Goal: Information Seeking & Learning: Learn about a topic

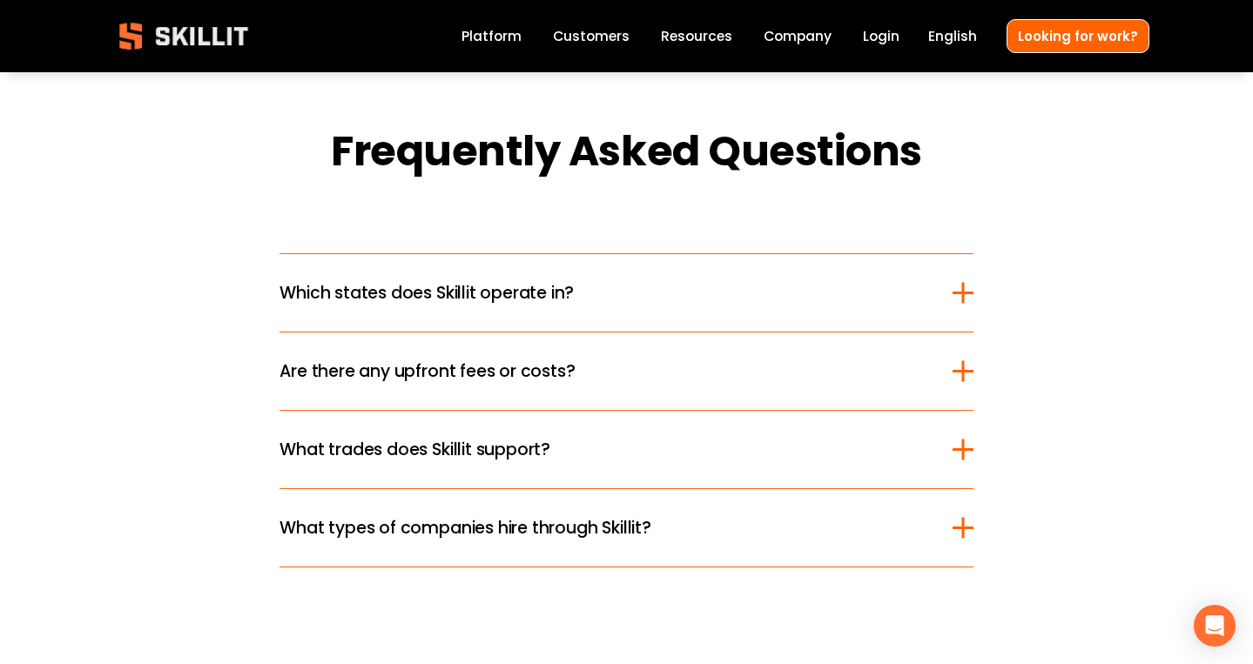
scroll to position [2047, 0]
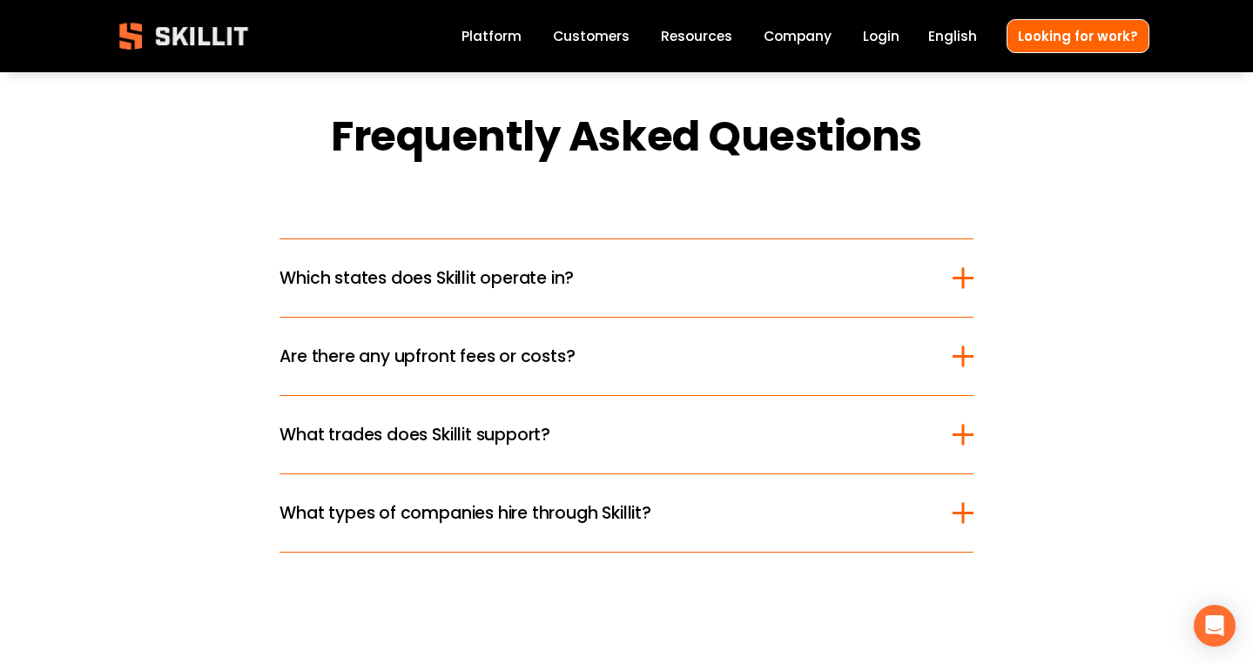
click at [964, 281] on div at bounding box center [962, 277] width 3 height 21
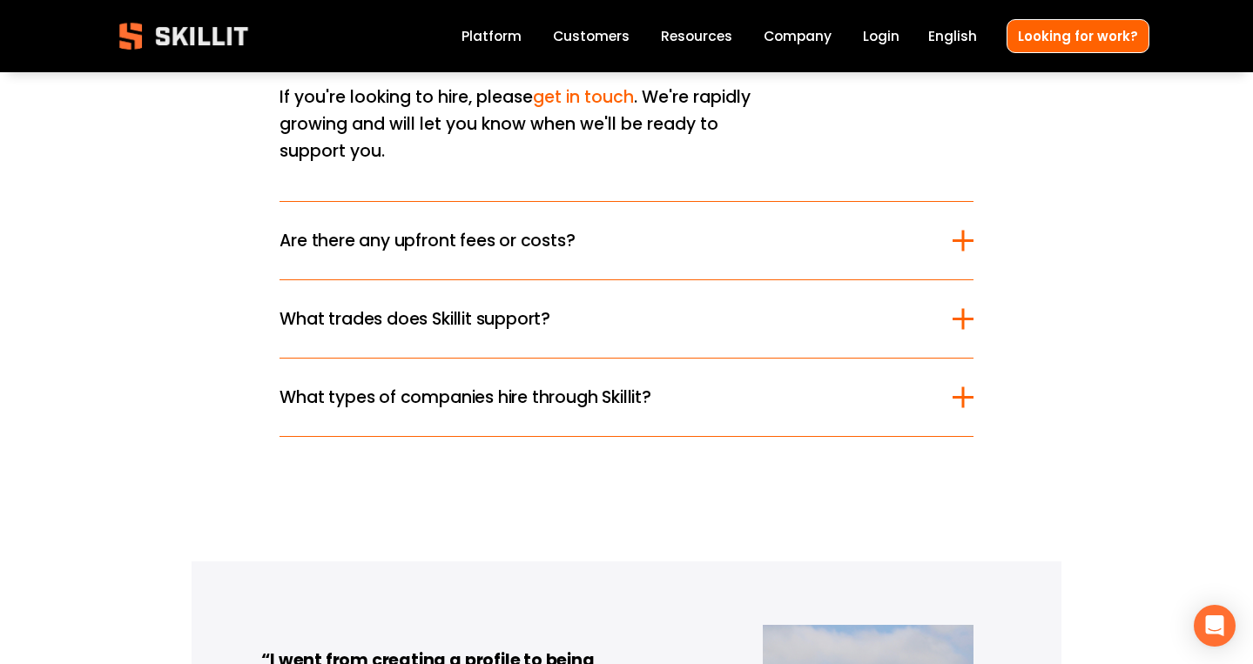
scroll to position [2582, 0]
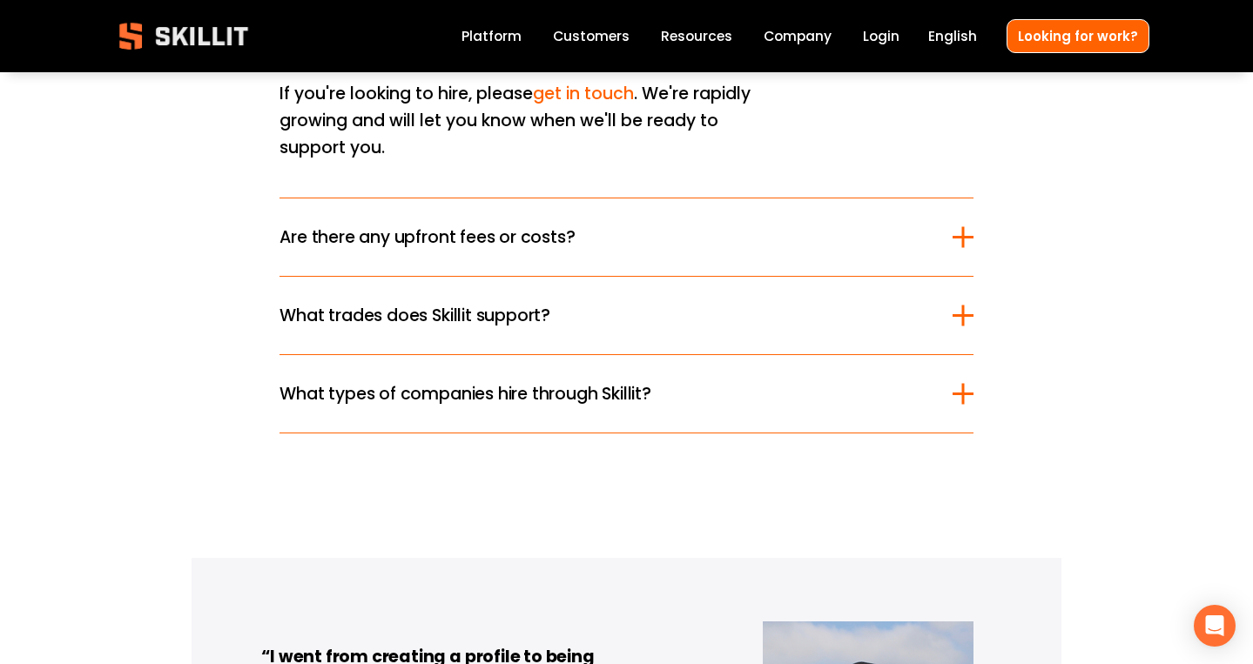
click at [963, 227] on div at bounding box center [962, 237] width 3 height 21
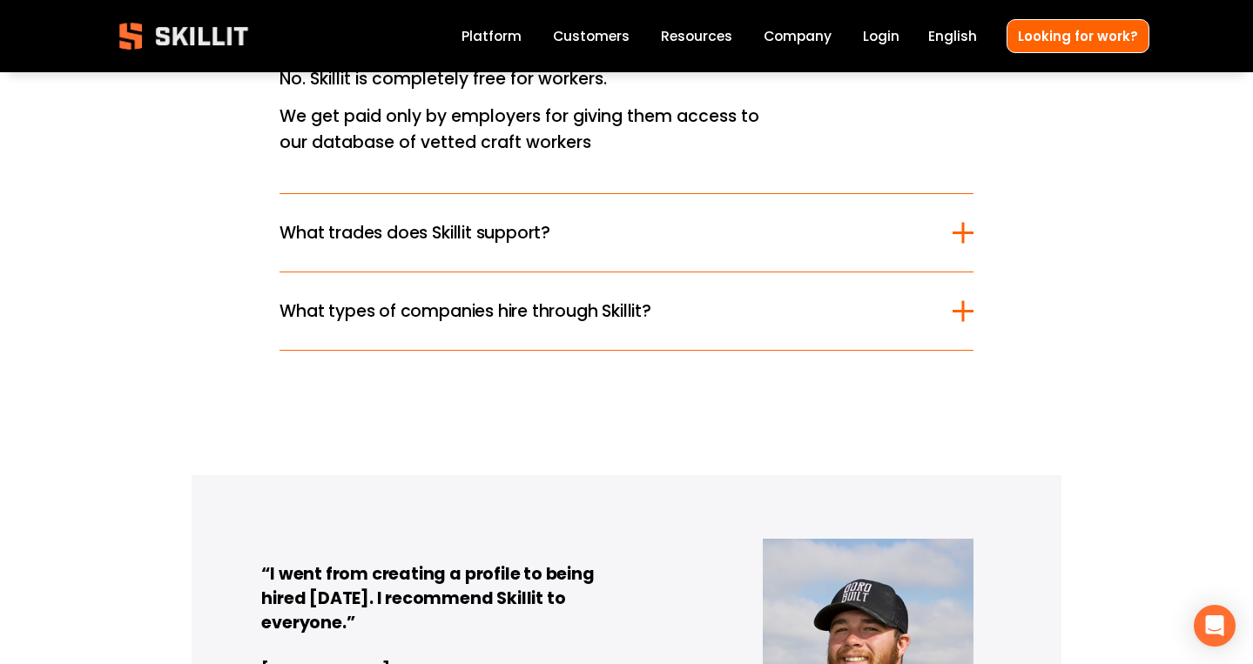
scroll to position [2390, 0]
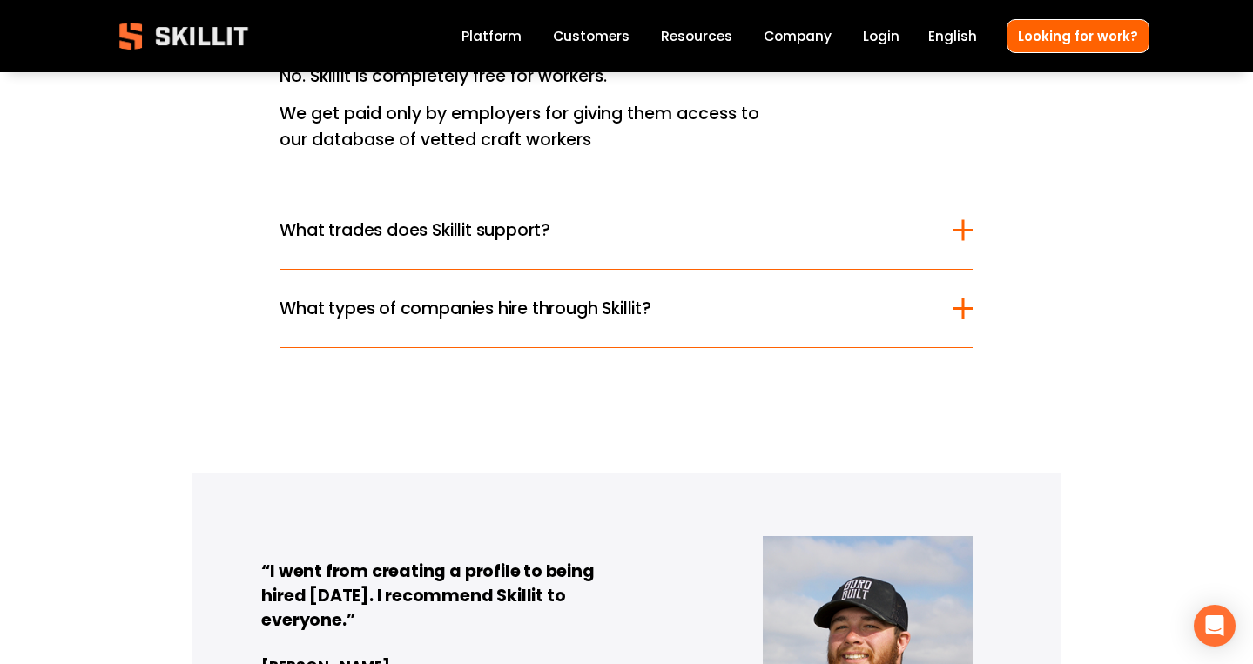
click at [964, 240] on div at bounding box center [962, 230] width 3 height 21
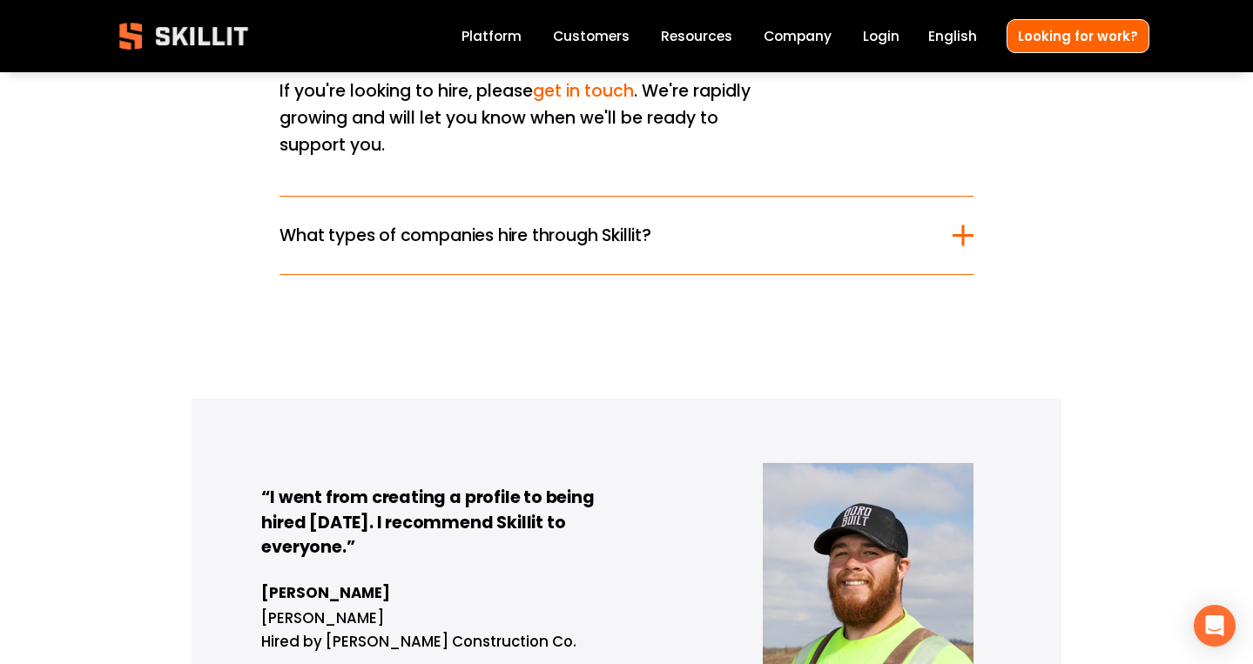
scroll to position [2730, 0]
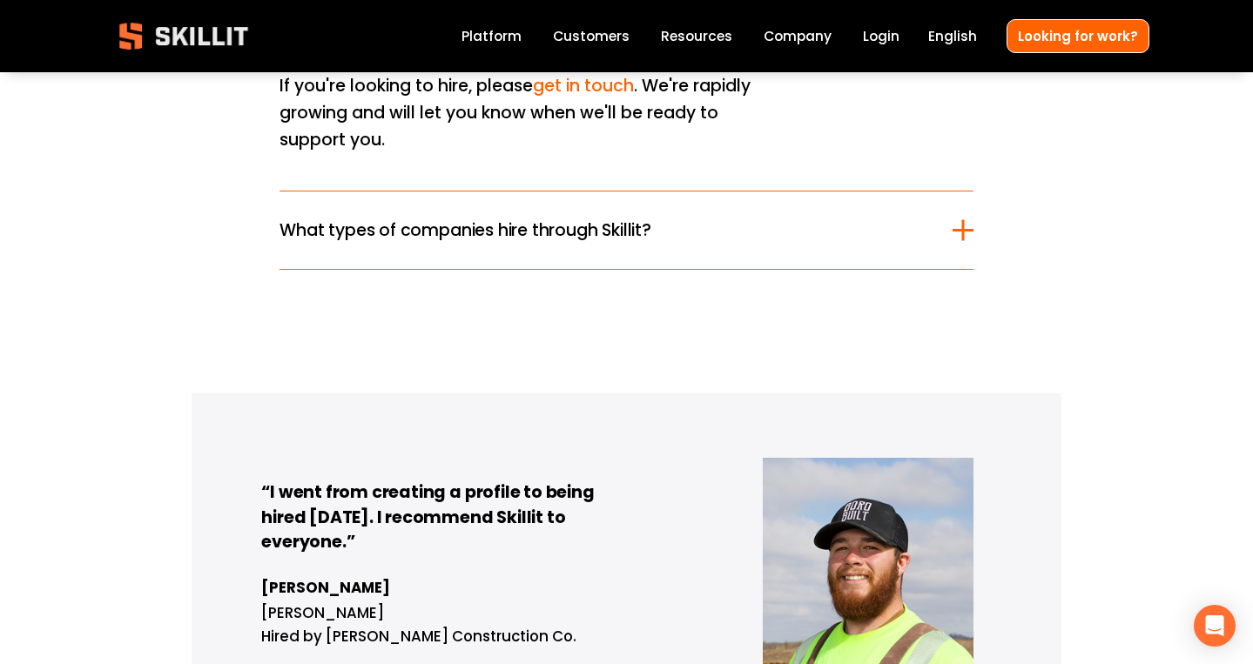
click at [966, 229] on div at bounding box center [963, 230] width 21 height 3
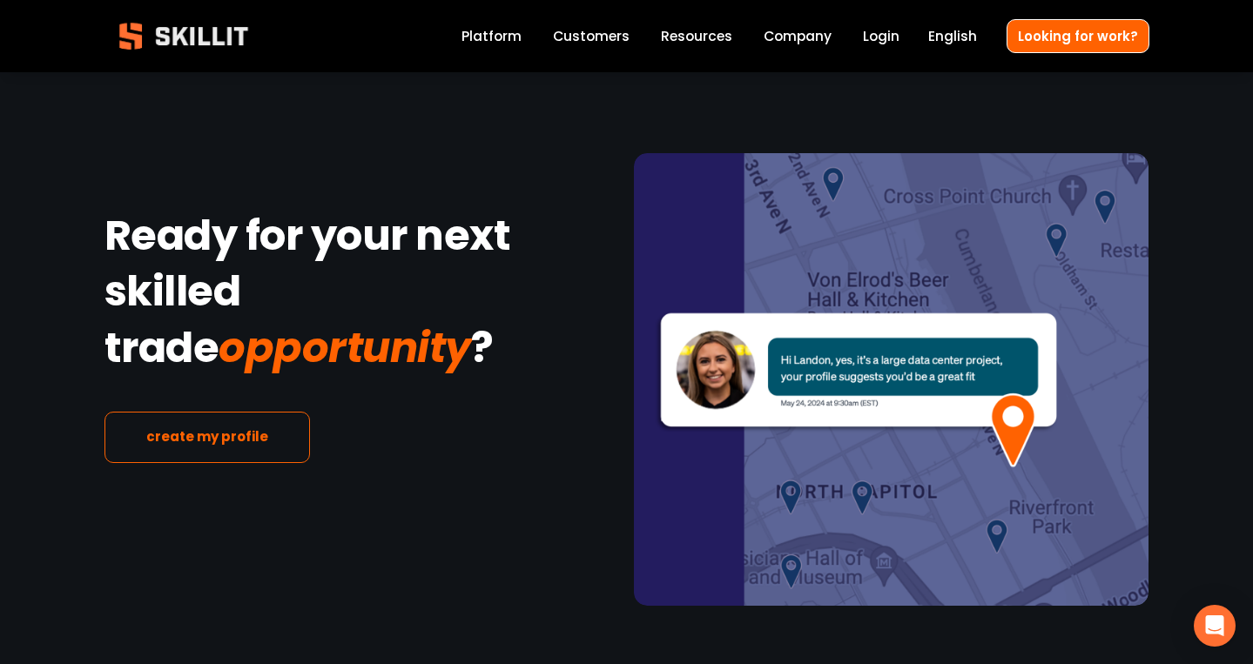
scroll to position [3272, 0]
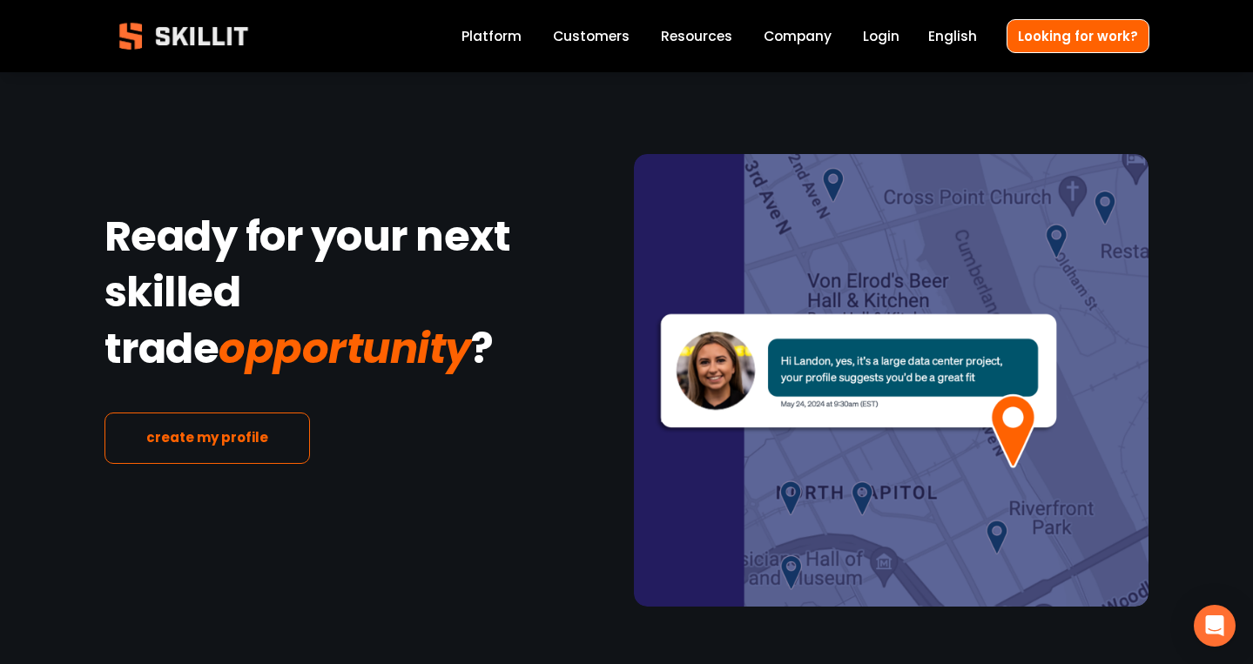
click at [249, 413] on link "create my profile" at bounding box center [208, 438] width 206 height 51
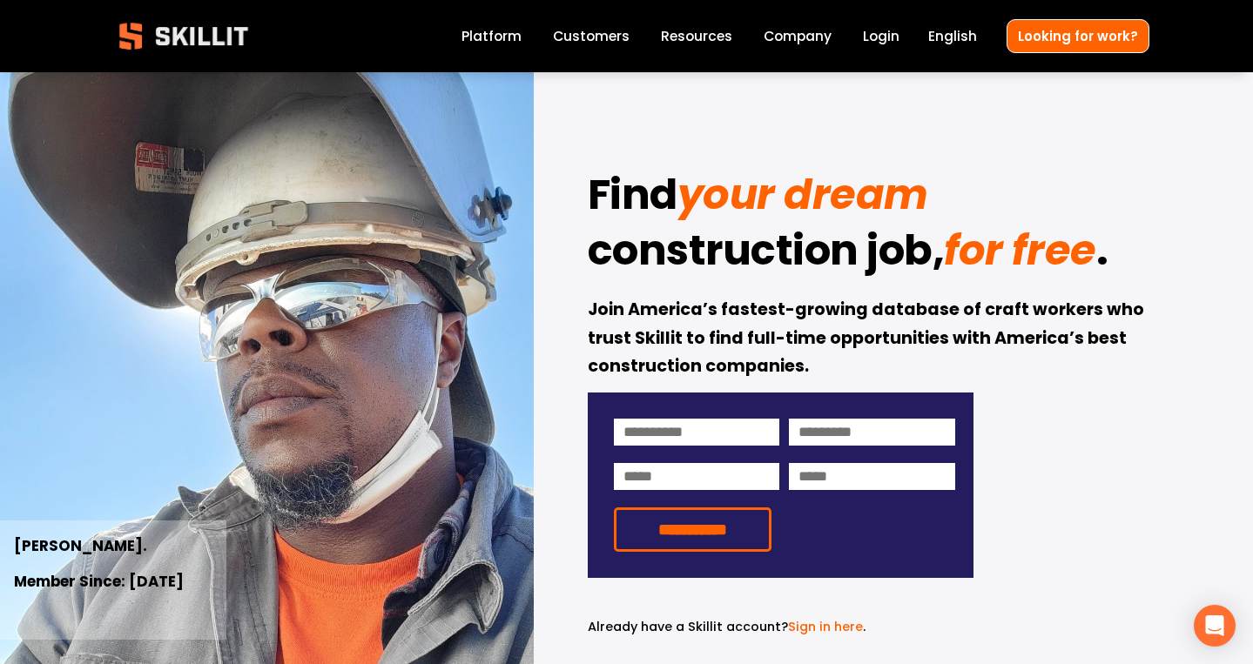
scroll to position [0, 0]
click at [600, 38] on link "Customers" at bounding box center [591, 36] width 77 height 24
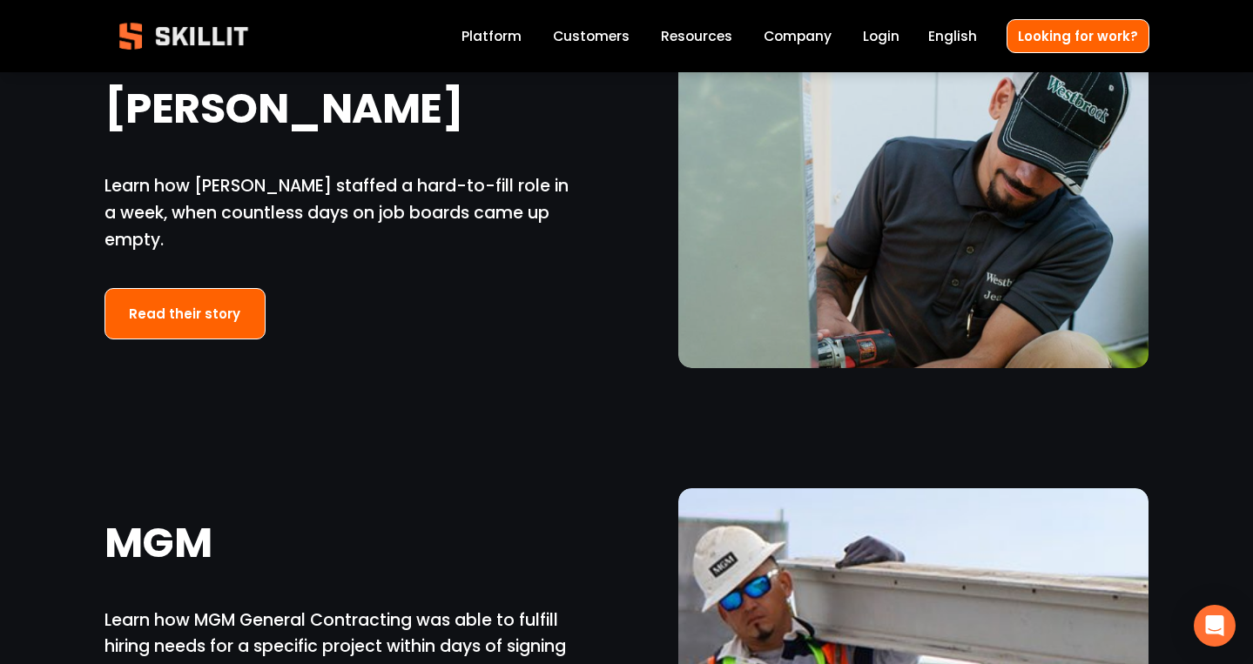
scroll to position [2060, 0]
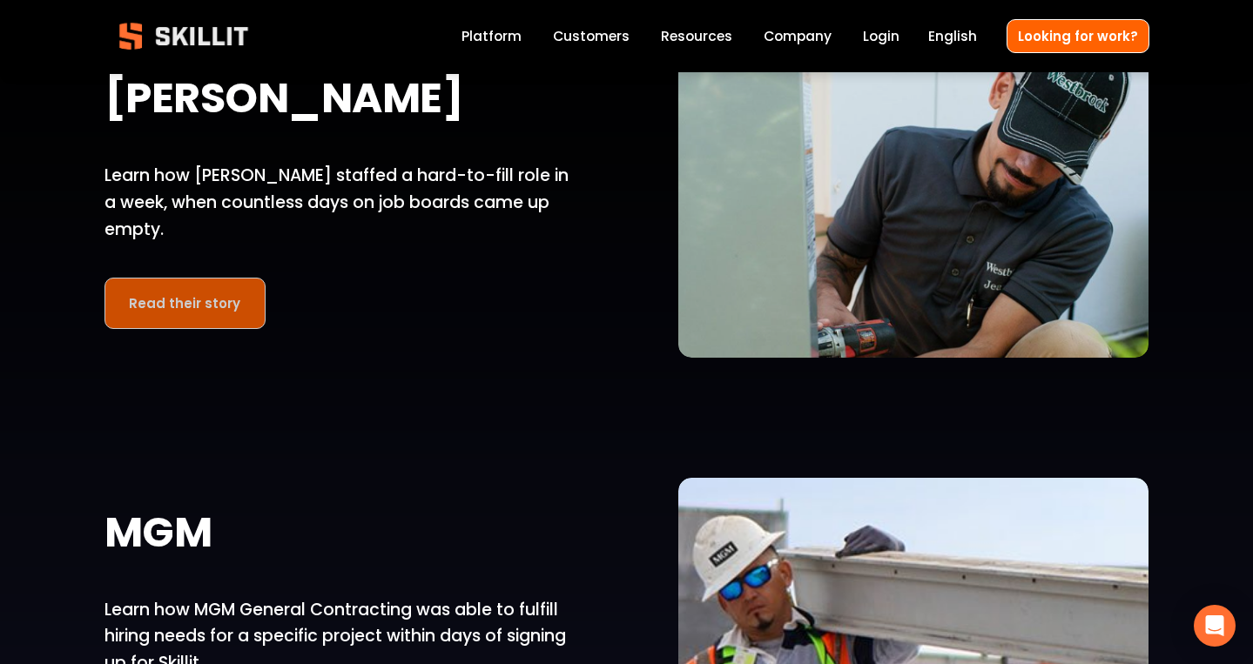
click at [193, 311] on link "Read their story" at bounding box center [186, 303] width 162 height 51
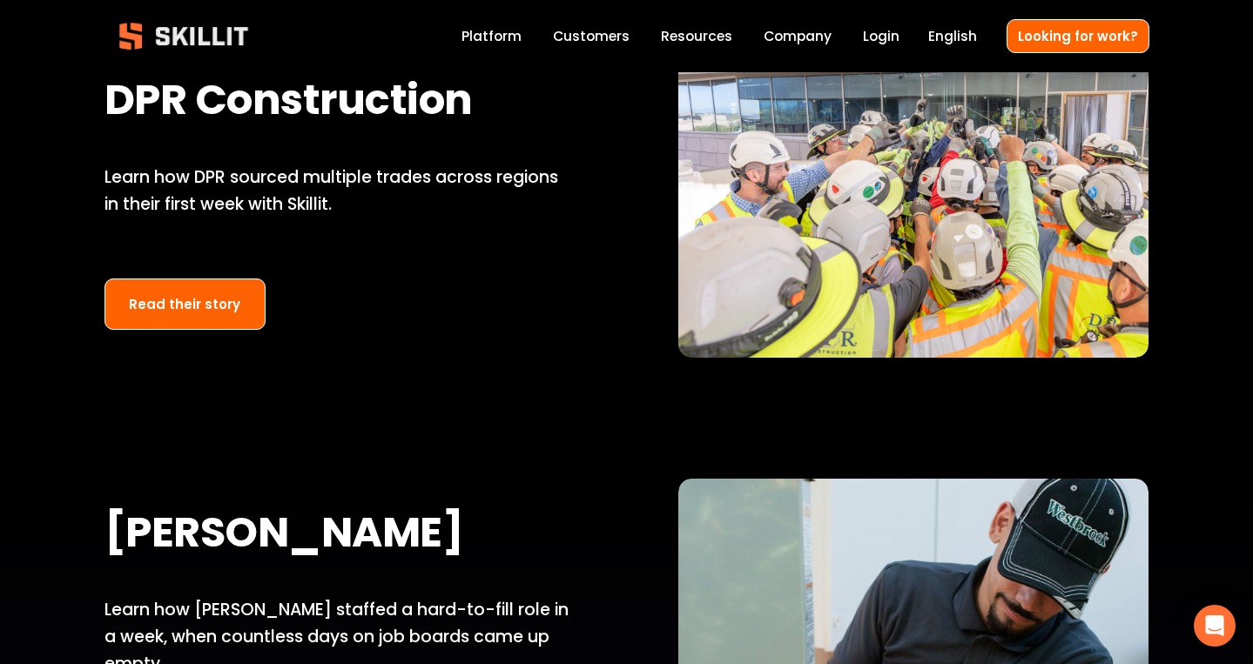
scroll to position [1622, 0]
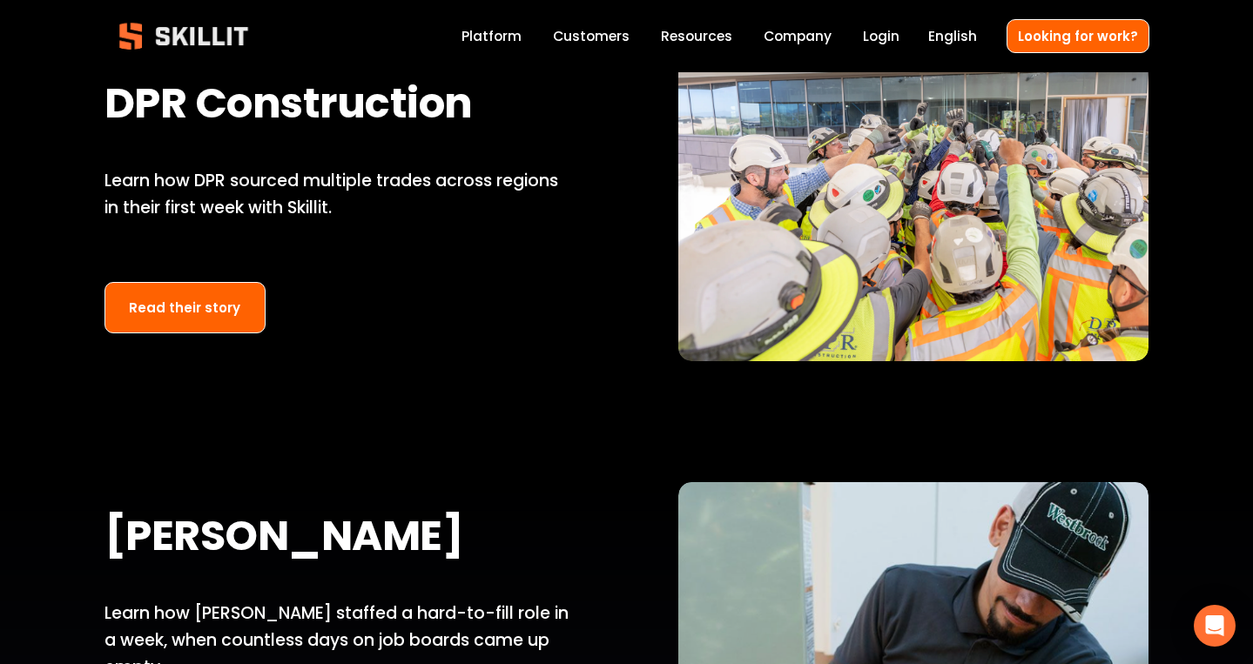
click at [226, 327] on link "Read their story" at bounding box center [186, 307] width 162 height 51
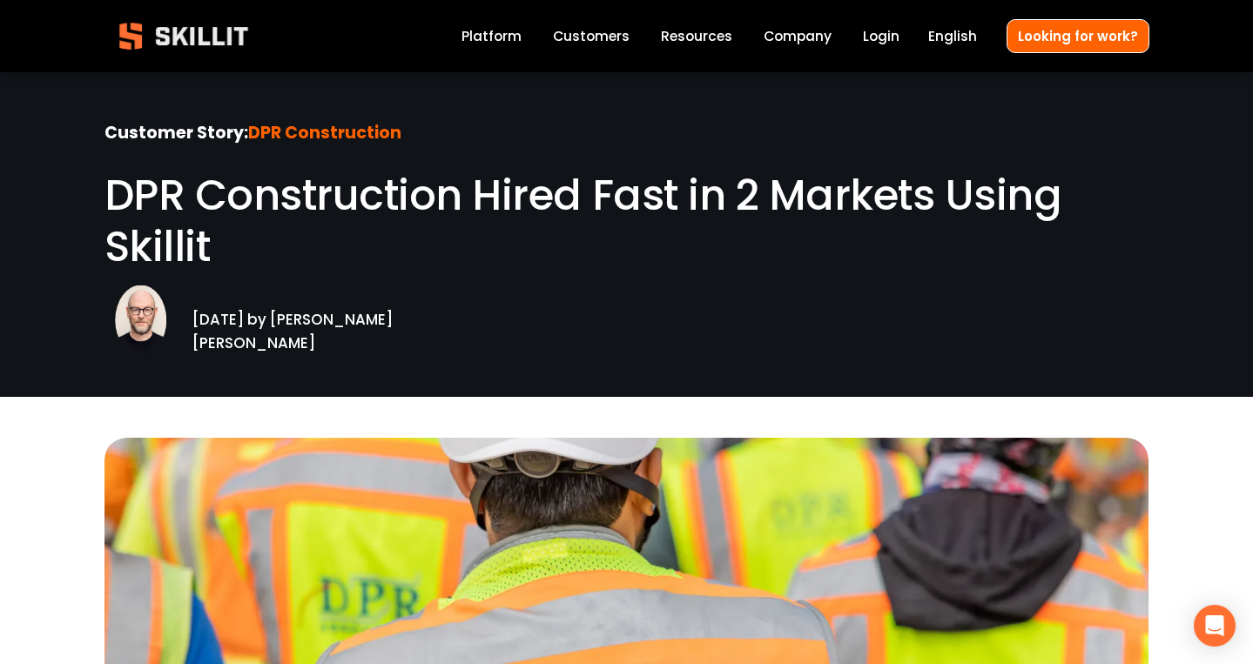
click at [802, 35] on link "Company" at bounding box center [798, 36] width 68 height 24
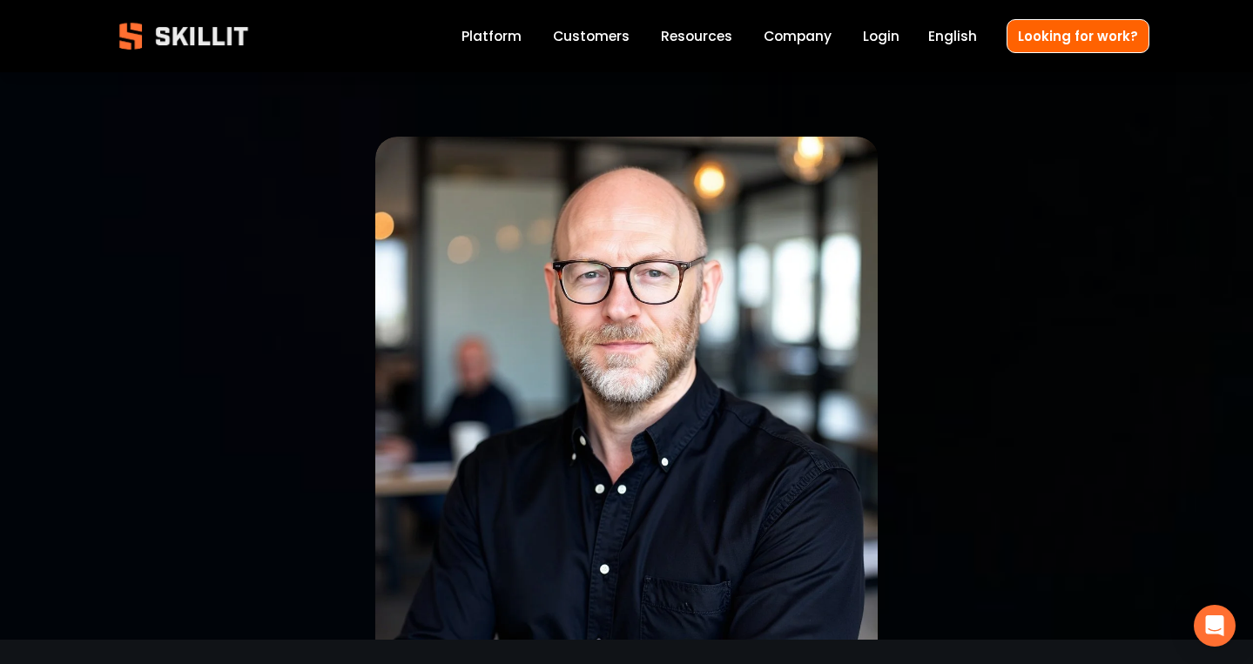
click at [814, 42] on link "Company" at bounding box center [798, 36] width 68 height 24
click at [0, 0] on span "Blog" at bounding box center [0, 0] width 0 height 0
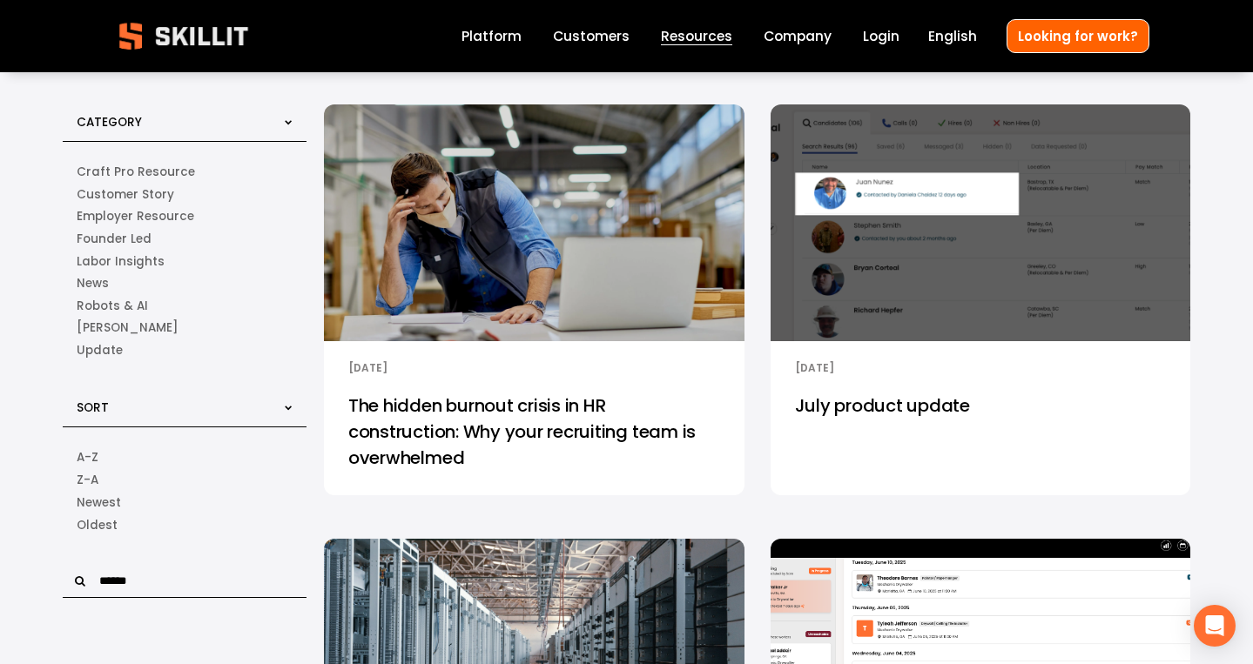
scroll to position [53, 0]
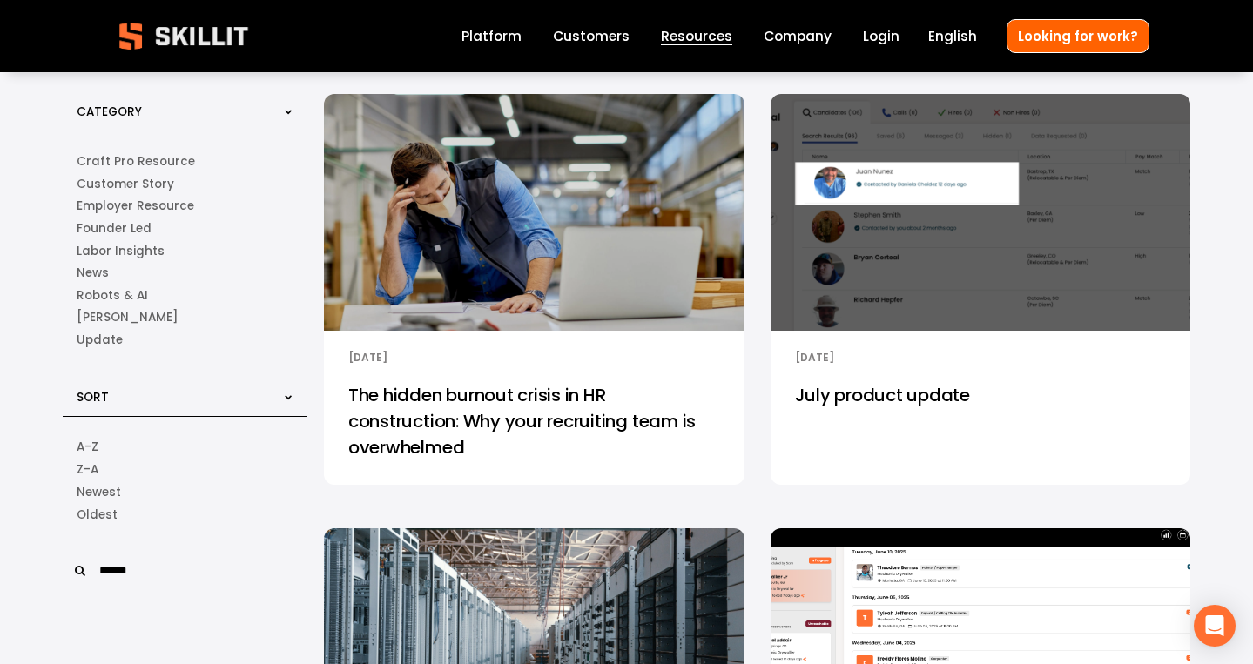
click at [462, 424] on link "The hidden burnout crisis in HR construction: Why your recruiting team is overw…" at bounding box center [534, 426] width 421 height 117
click at [879, 401] on link "July product update" at bounding box center [981, 426] width 421 height 117
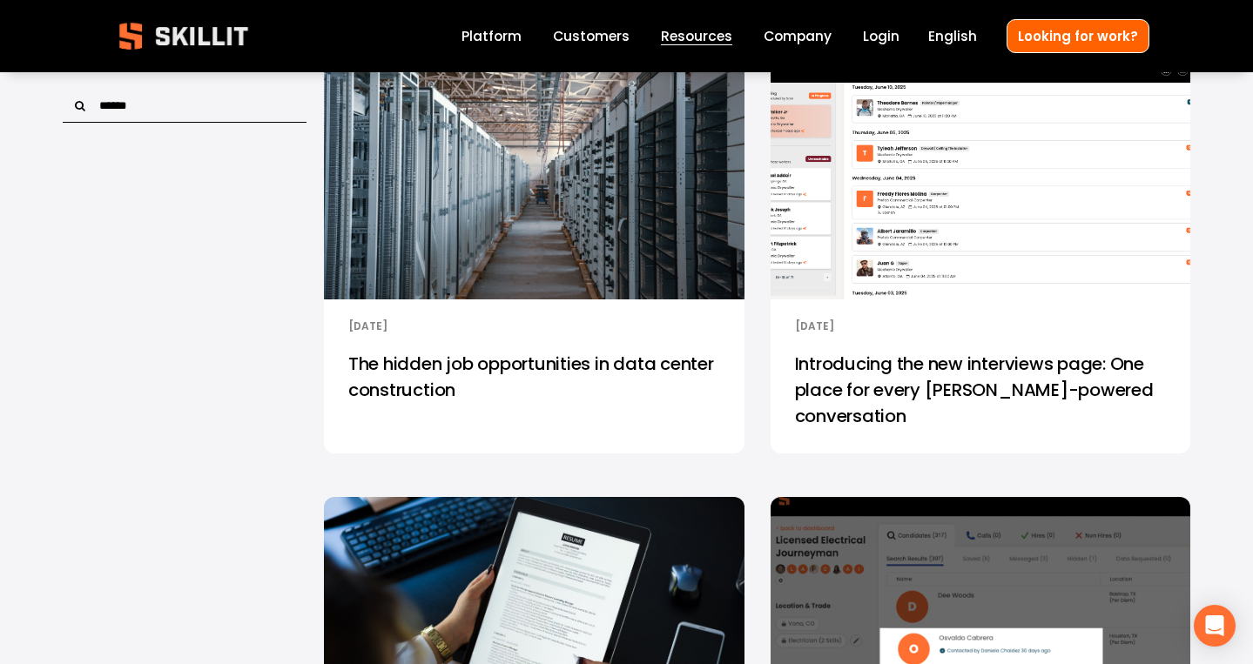
scroll to position [529, 0]
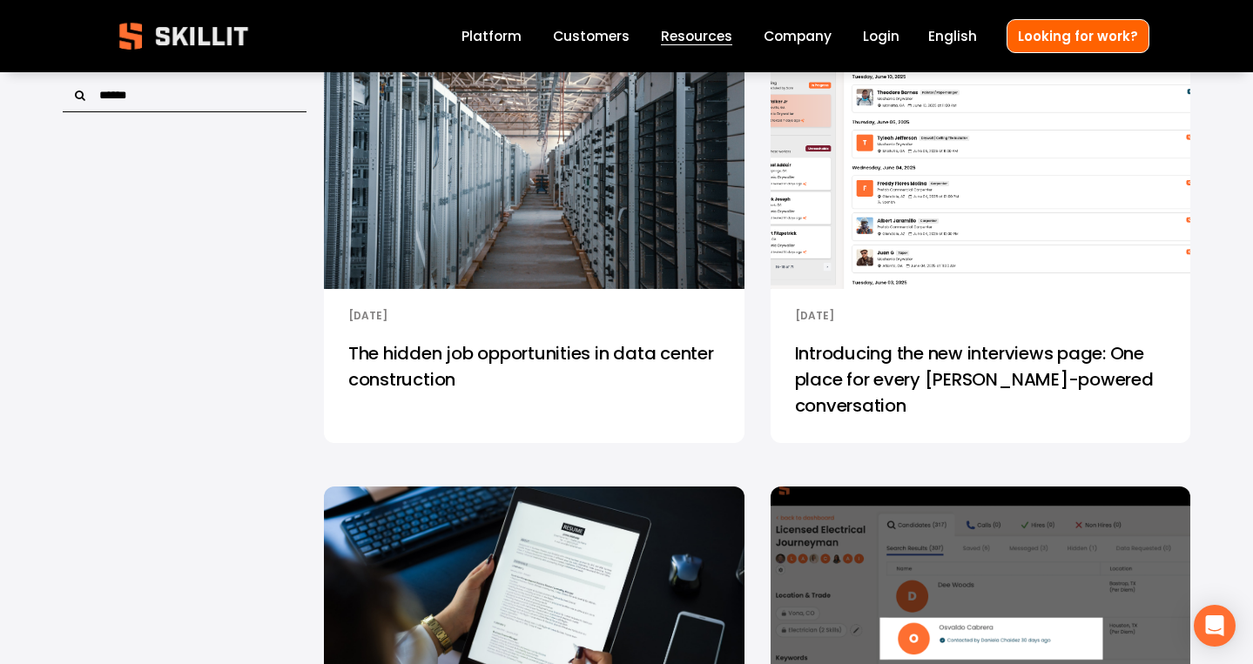
click at [571, 357] on link "The hidden job opportunities in data center construction" at bounding box center [534, 385] width 421 height 117
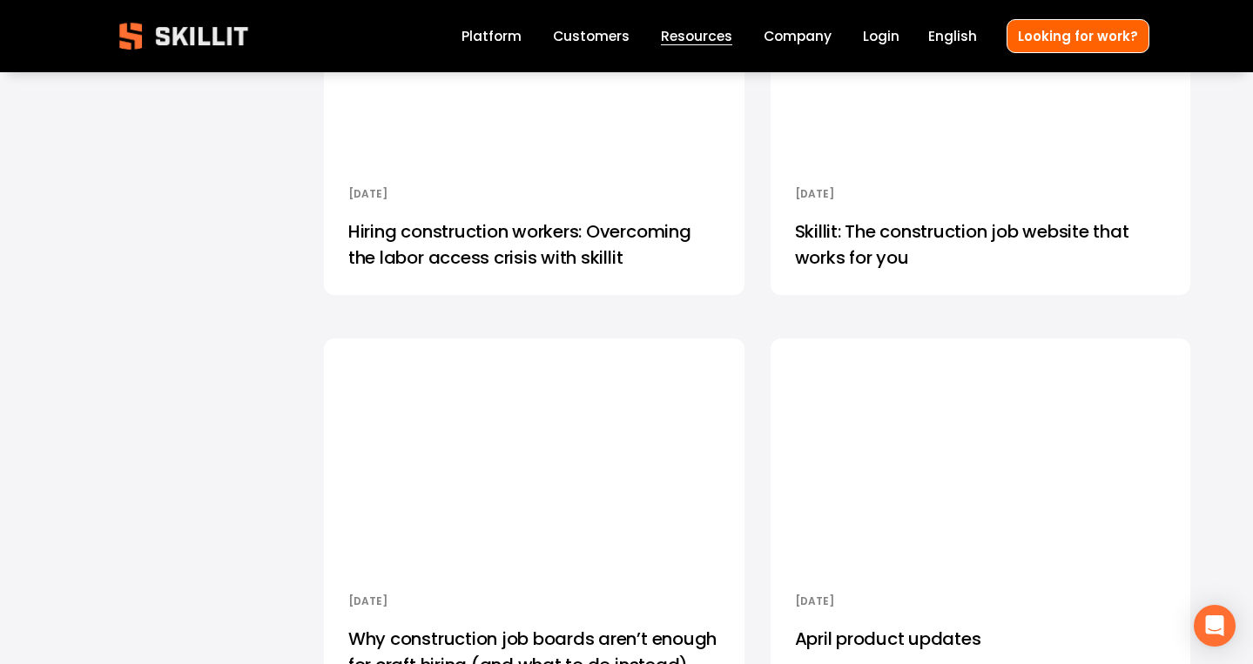
scroll to position [3177, 0]
